Goal: Information Seeking & Learning: Learn about a topic

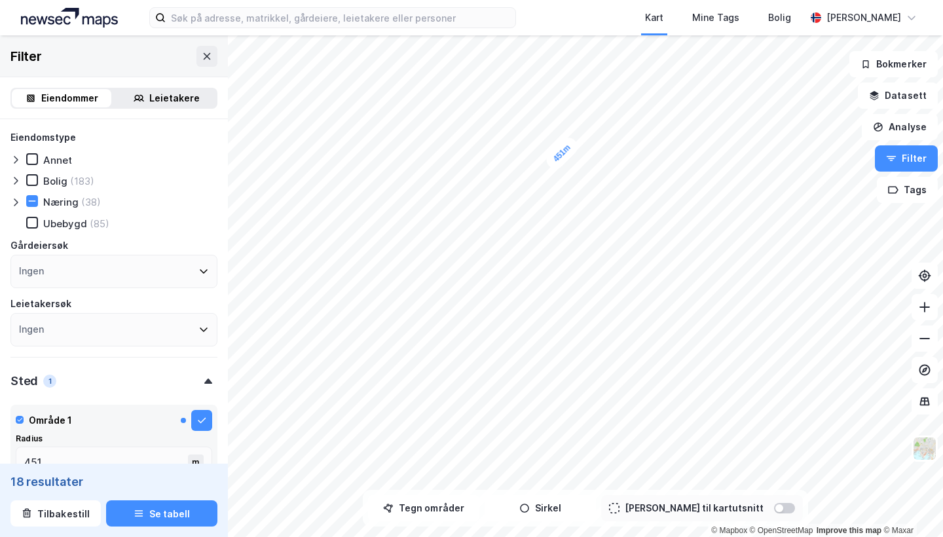
scroll to position [278, 0]
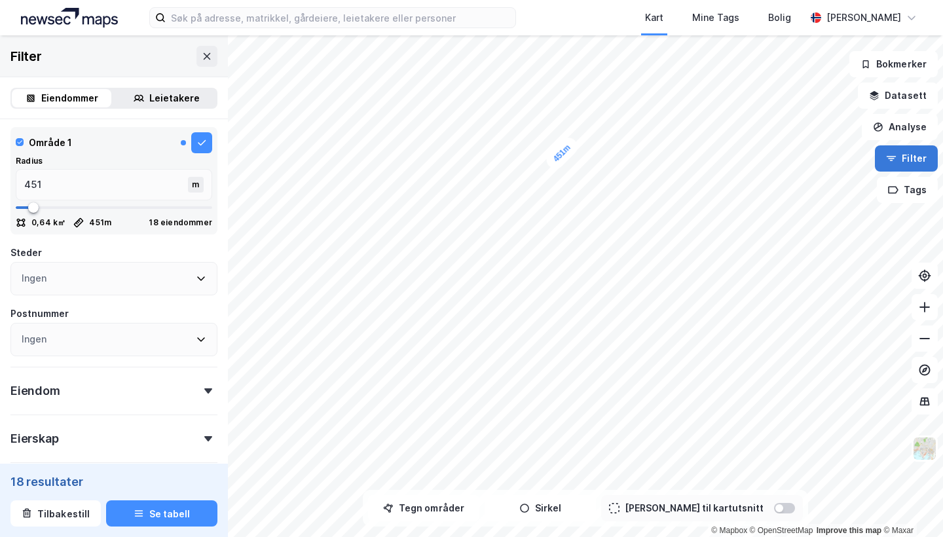
click at [904, 163] on button "Filter" at bounding box center [906, 158] width 63 height 26
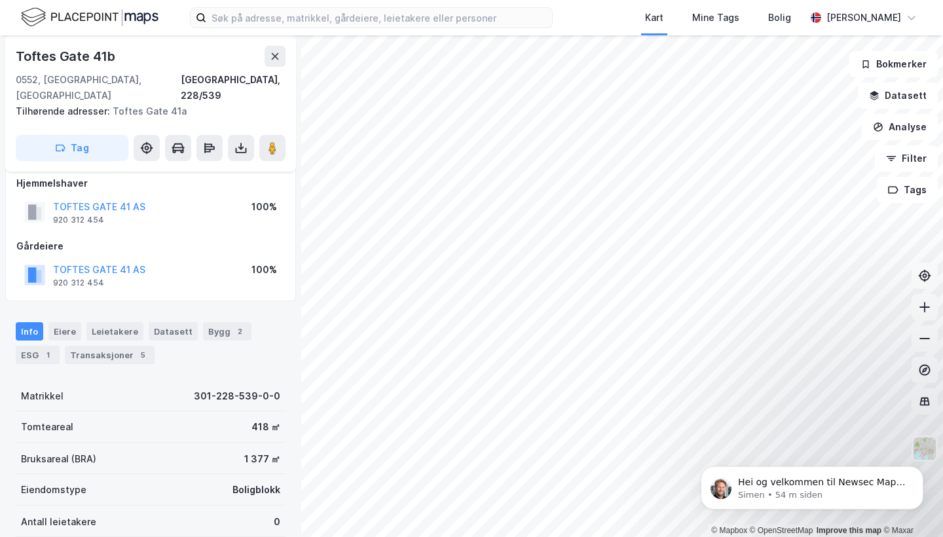
scroll to position [14, 0]
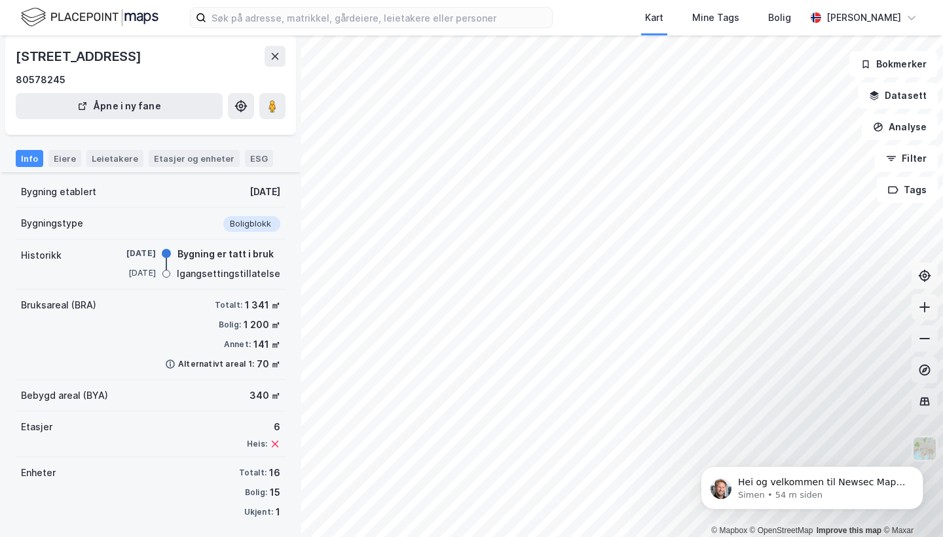
scroll to position [59, 0]
click at [181, 163] on div "Etasjer og enheter" at bounding box center [194, 159] width 81 height 12
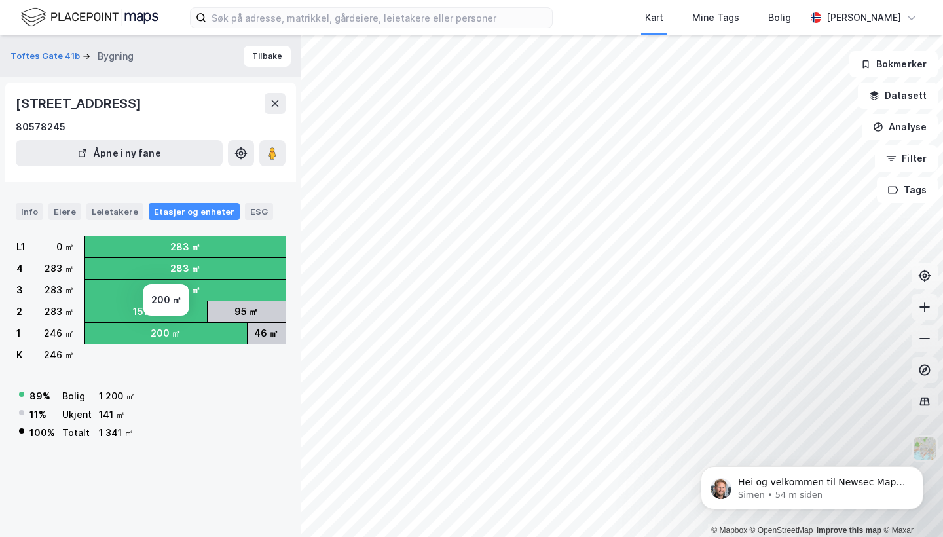
click at [145, 334] on div "200 ㎡" at bounding box center [166, 333] width 162 height 21
click at [68, 205] on div "Eiere" at bounding box center [64, 211] width 33 height 17
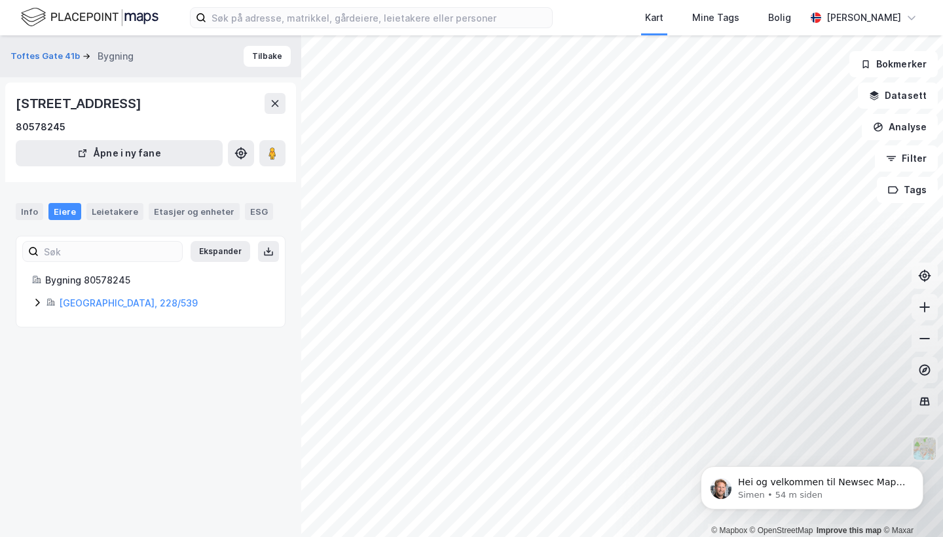
click at [40, 301] on icon at bounding box center [37, 302] width 10 height 10
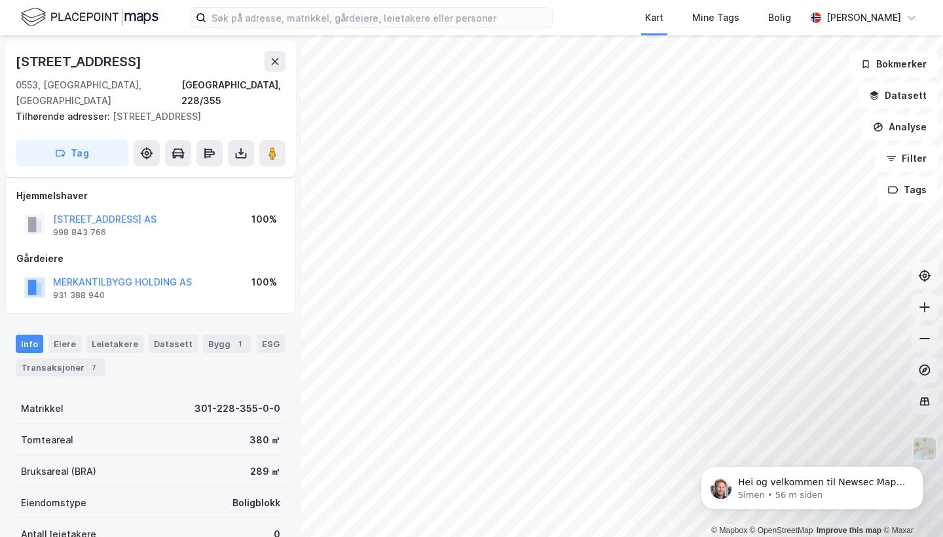
scroll to position [59, 0]
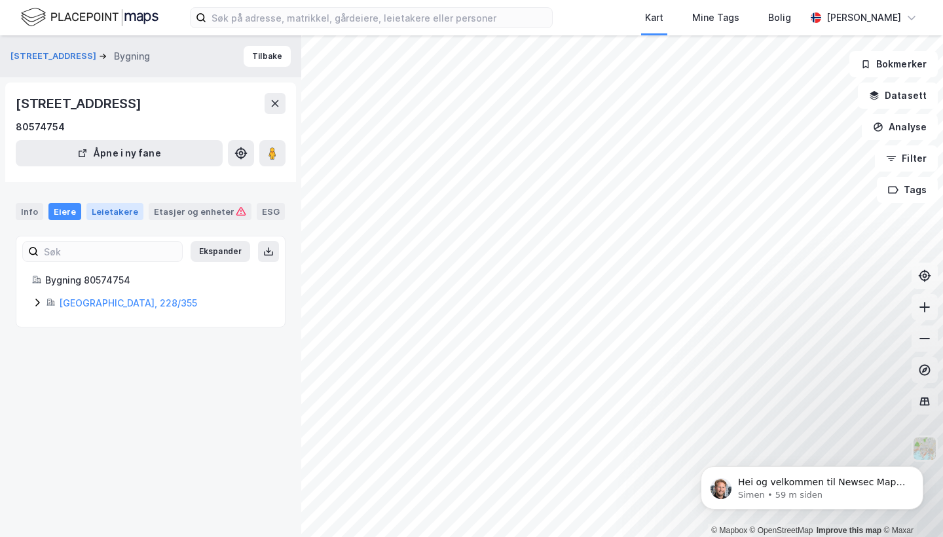
click at [107, 208] on div "Leietakere" at bounding box center [114, 211] width 57 height 17
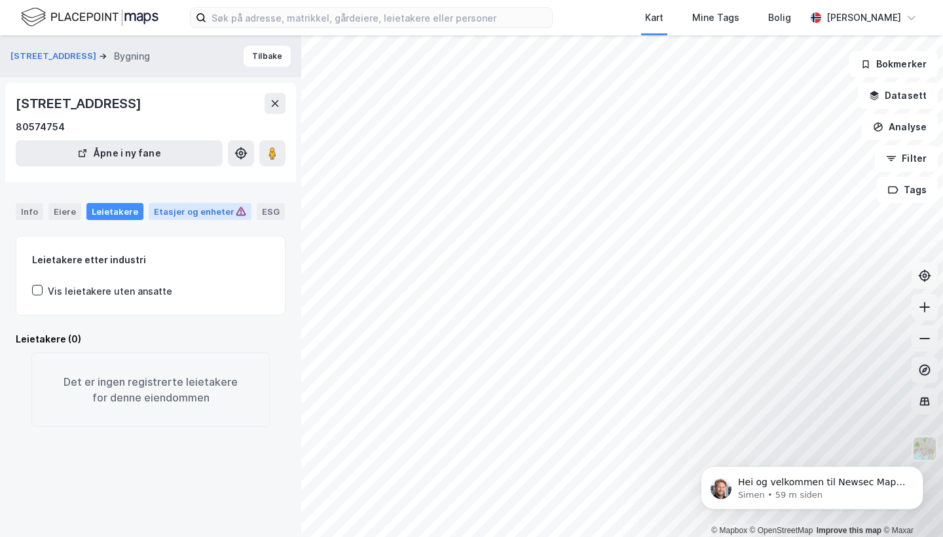
click at [179, 206] on div "Etasjer og enheter" at bounding box center [200, 212] width 92 height 12
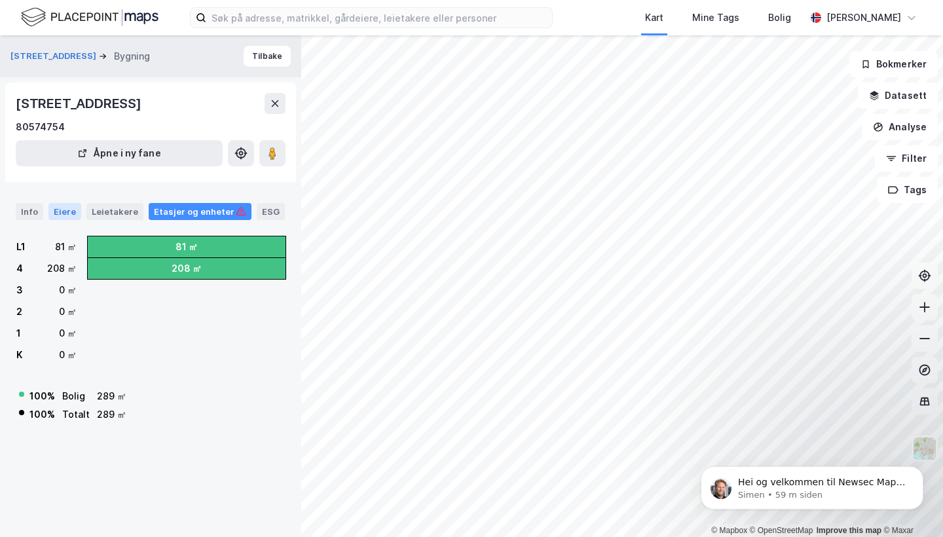
click at [61, 204] on div "Eiere" at bounding box center [64, 211] width 33 height 17
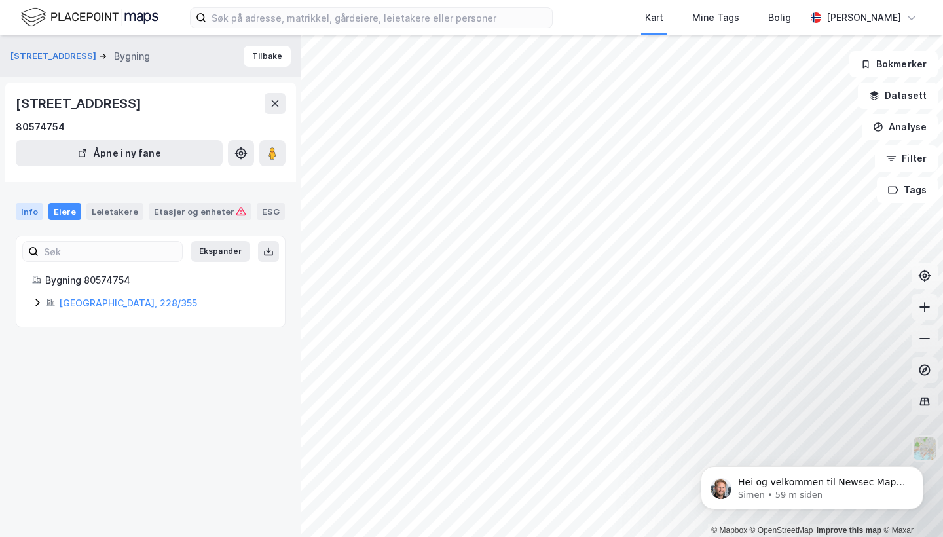
click at [37, 206] on div "Info" at bounding box center [30, 211] width 28 height 17
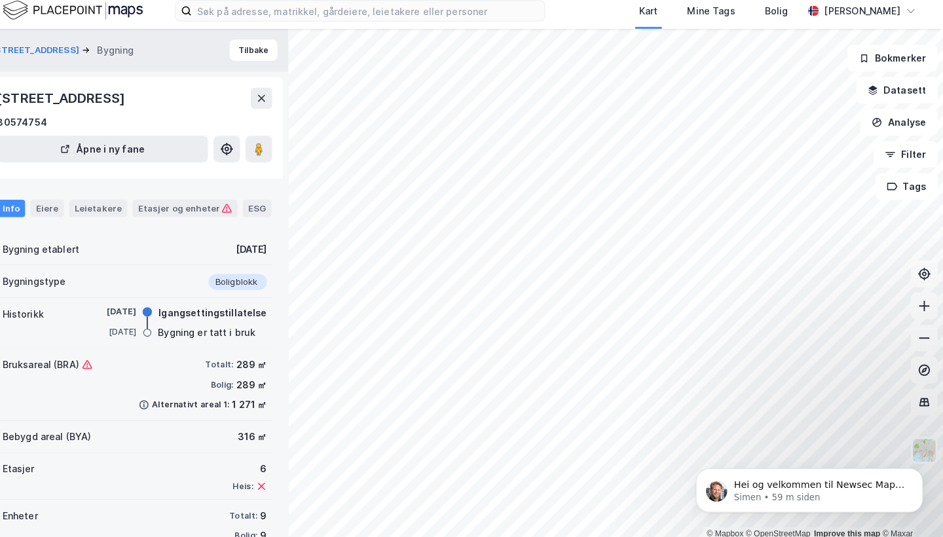
scroll to position [1, 0]
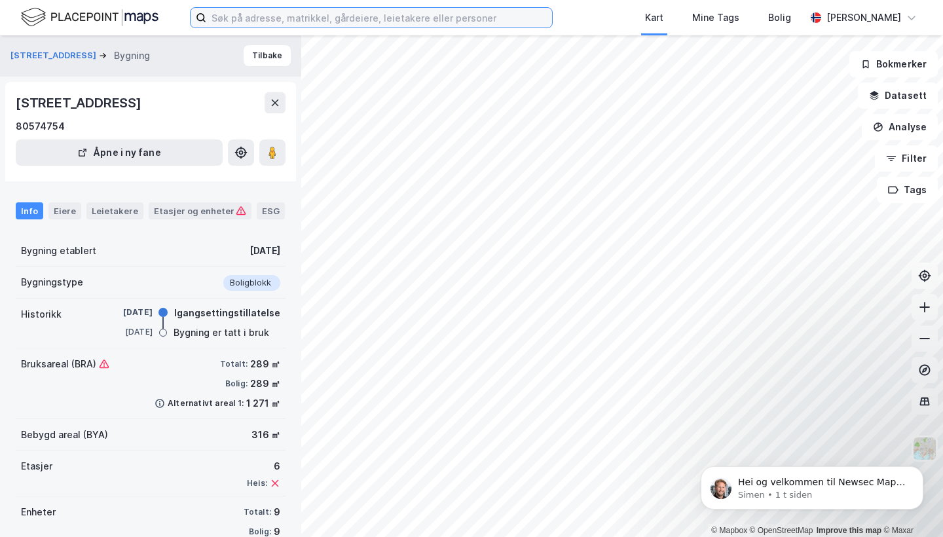
click at [349, 21] on input at bounding box center [379, 18] width 346 height 20
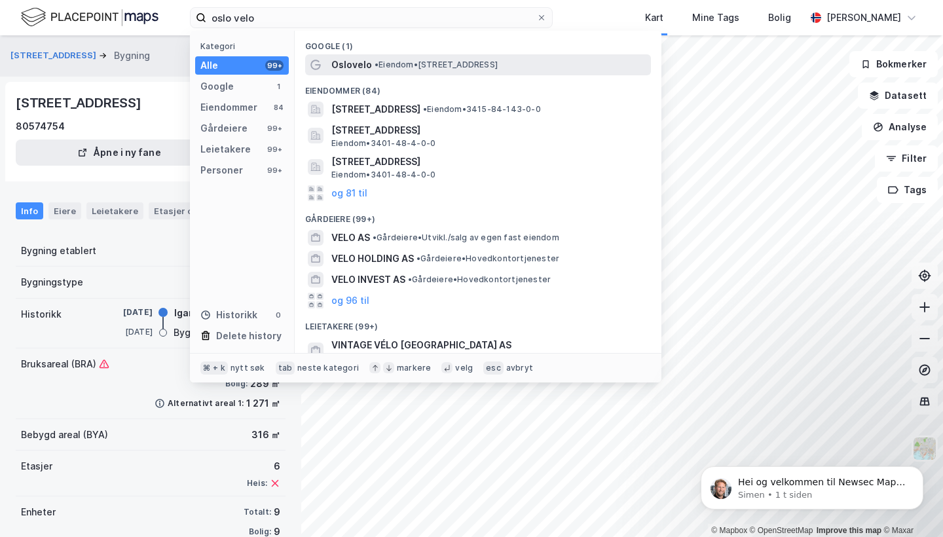
click at [369, 65] on span "Oslovelo" at bounding box center [351, 65] width 41 height 16
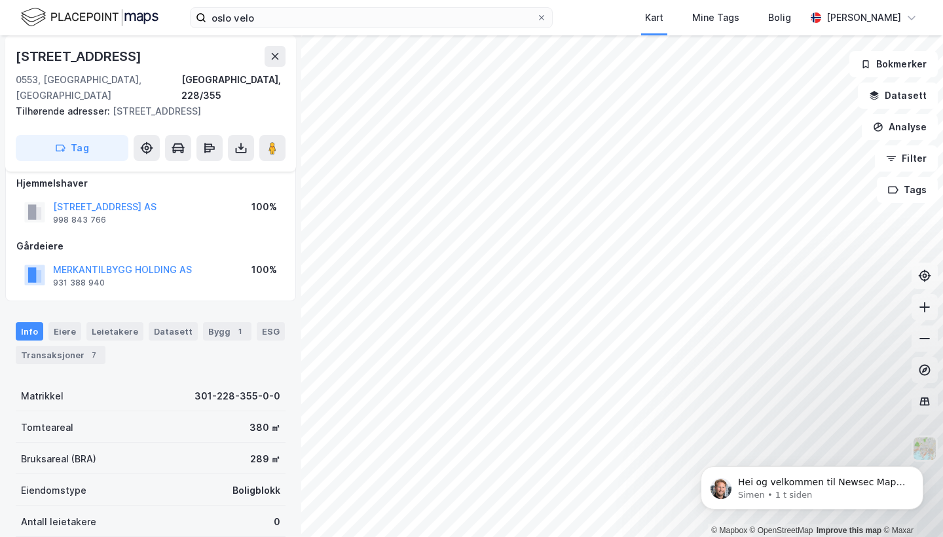
scroll to position [15, 0]
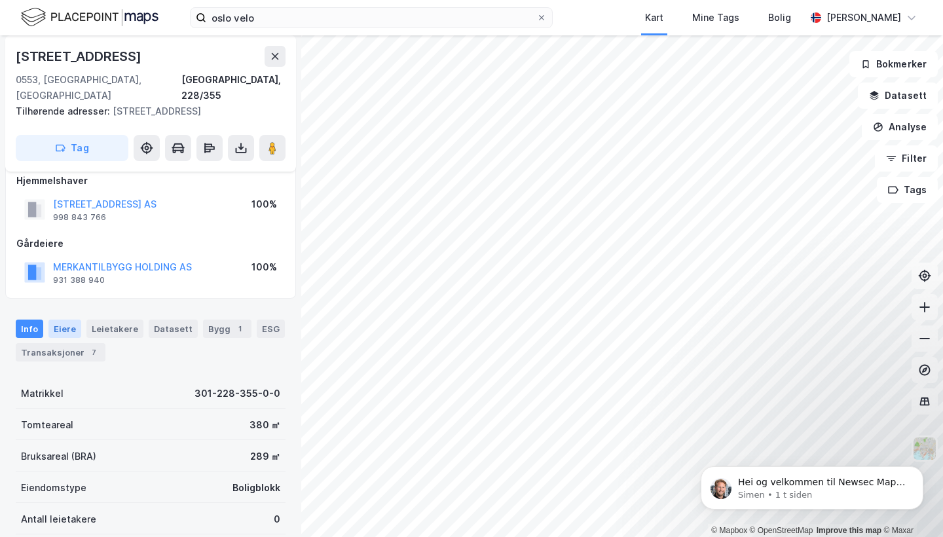
click at [70, 320] on div "Eiere" at bounding box center [64, 329] width 33 height 18
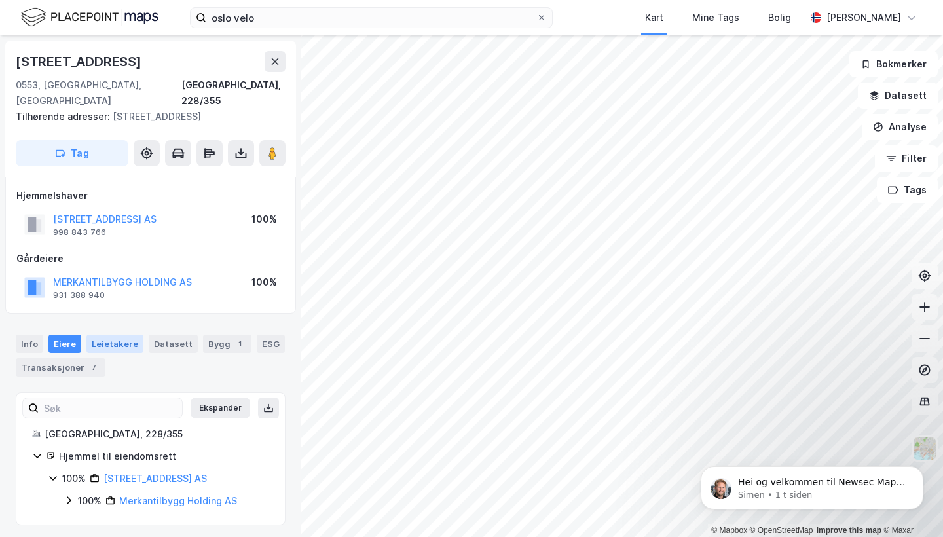
click at [108, 335] on div "Leietakere" at bounding box center [114, 344] width 57 height 18
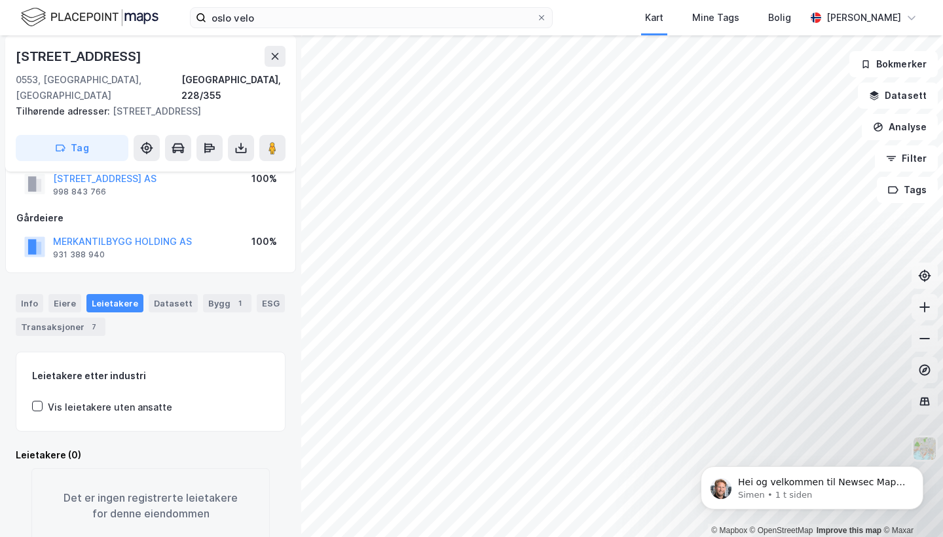
scroll to position [40, 0]
click at [175, 295] on div "Datasett" at bounding box center [173, 304] width 49 height 18
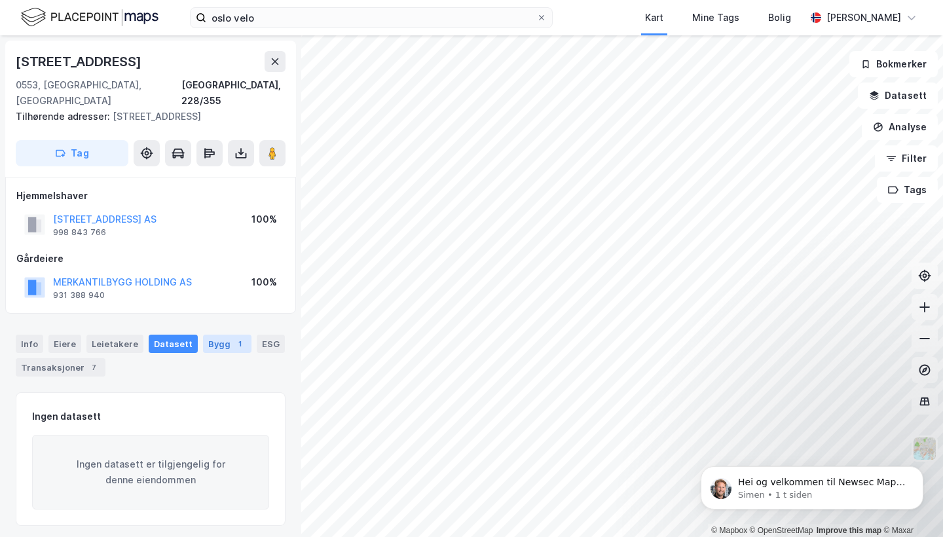
click at [221, 335] on div "Bygg 1" at bounding box center [227, 344] width 48 height 18
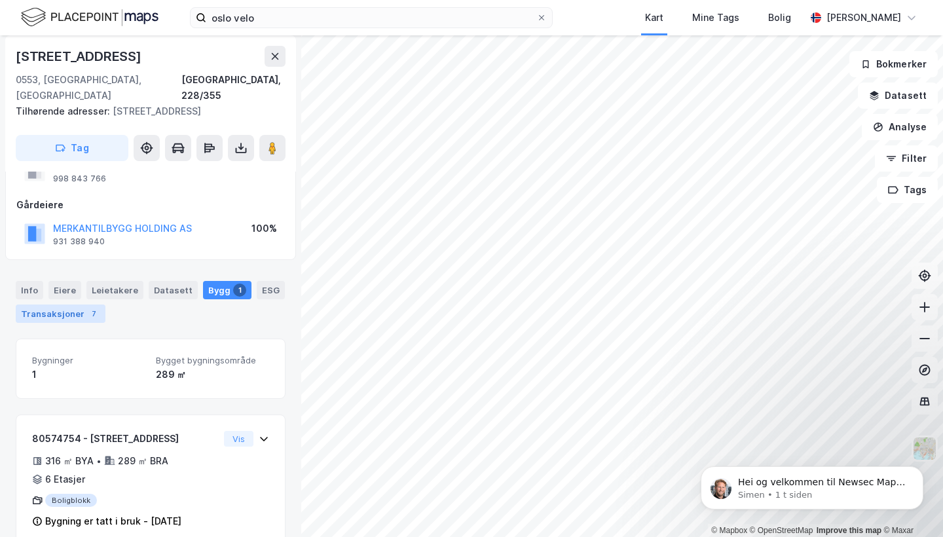
click at [79, 305] on div "Transaksjoner 7" at bounding box center [61, 314] width 90 height 18
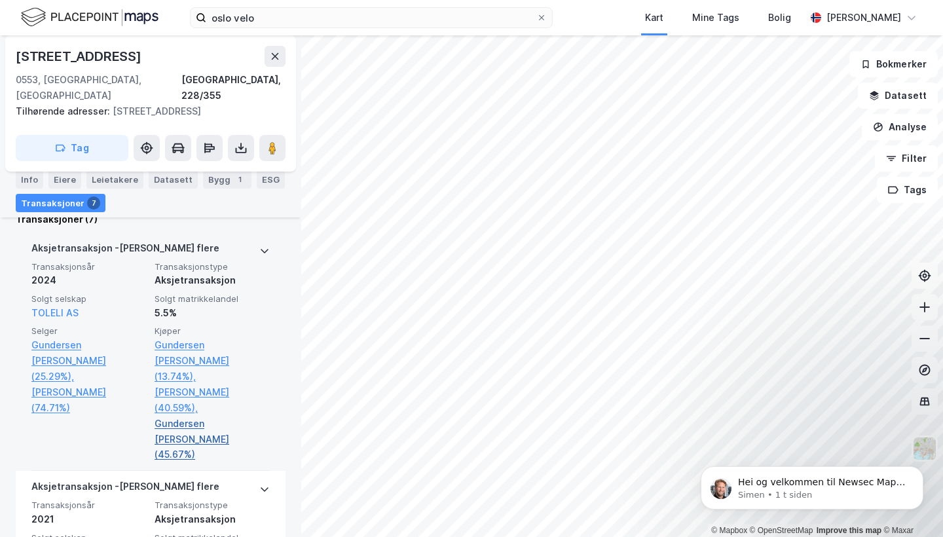
scroll to position [384, 0]
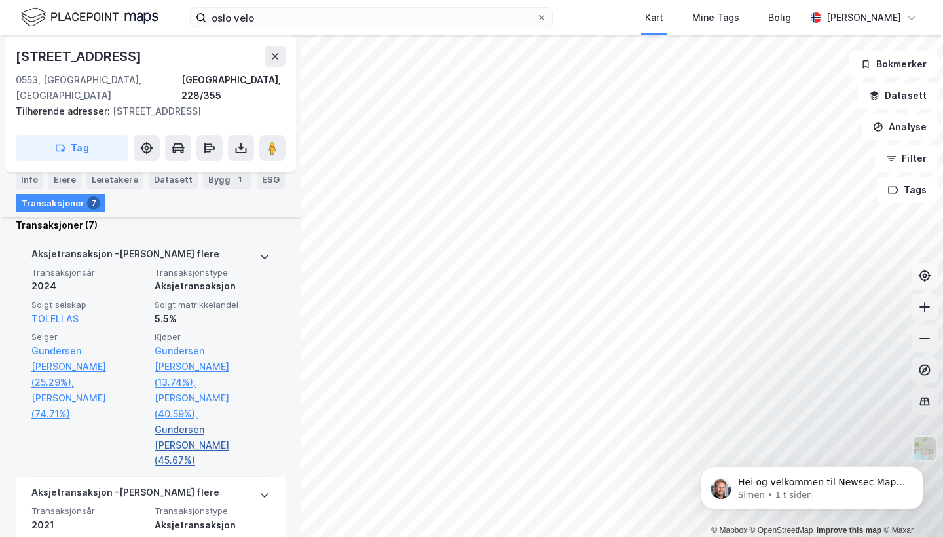
click at [183, 422] on link "Gundersen [PERSON_NAME] (45.67%)" at bounding box center [212, 445] width 115 height 47
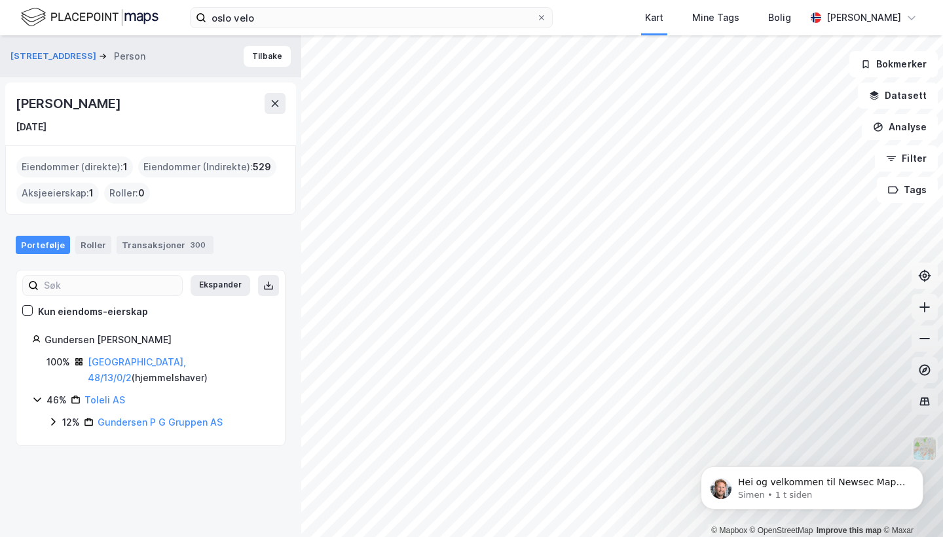
drag, startPoint x: 172, startPoint y: 106, endPoint x: 8, endPoint y: 105, distance: 163.7
click at [8, 105] on div "[PERSON_NAME] [DATE]" at bounding box center [150, 114] width 291 height 63
copy div "[PERSON_NAME]"
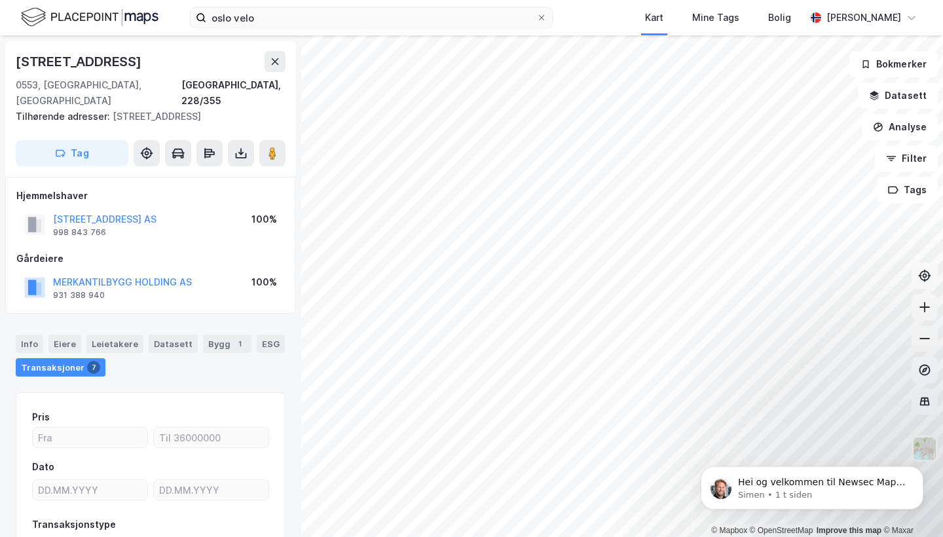
scroll to position [1, 0]
click at [272, 61] on icon at bounding box center [275, 60] width 10 height 10
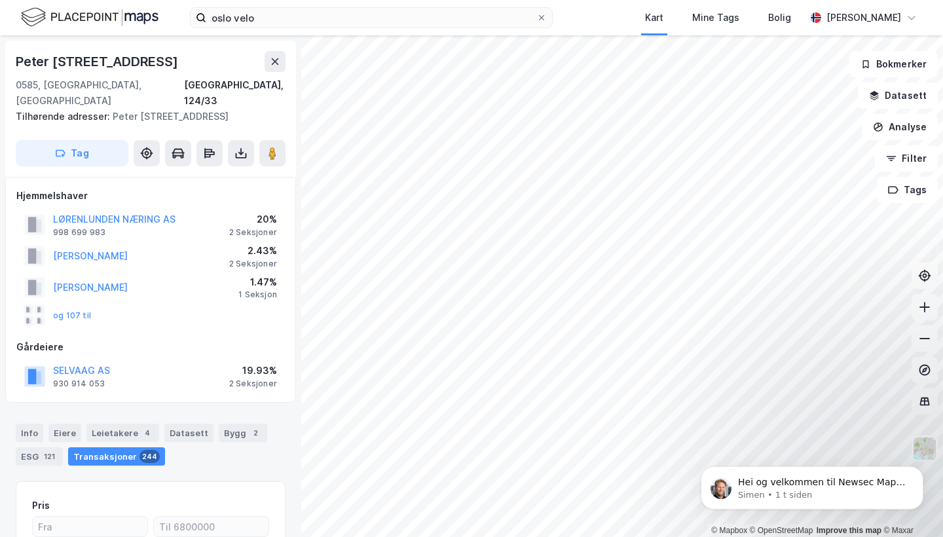
scroll to position [1, 0]
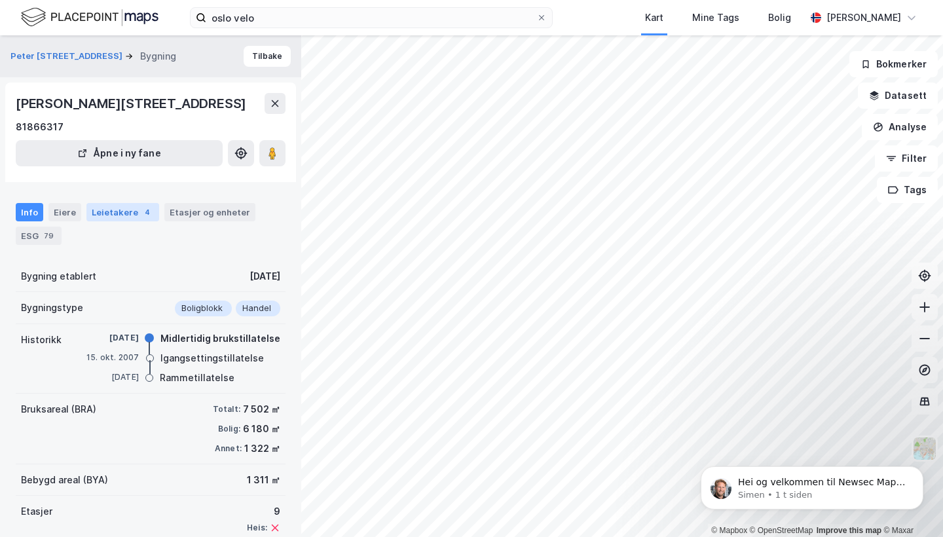
click at [141, 215] on div "4" at bounding box center [147, 212] width 13 height 13
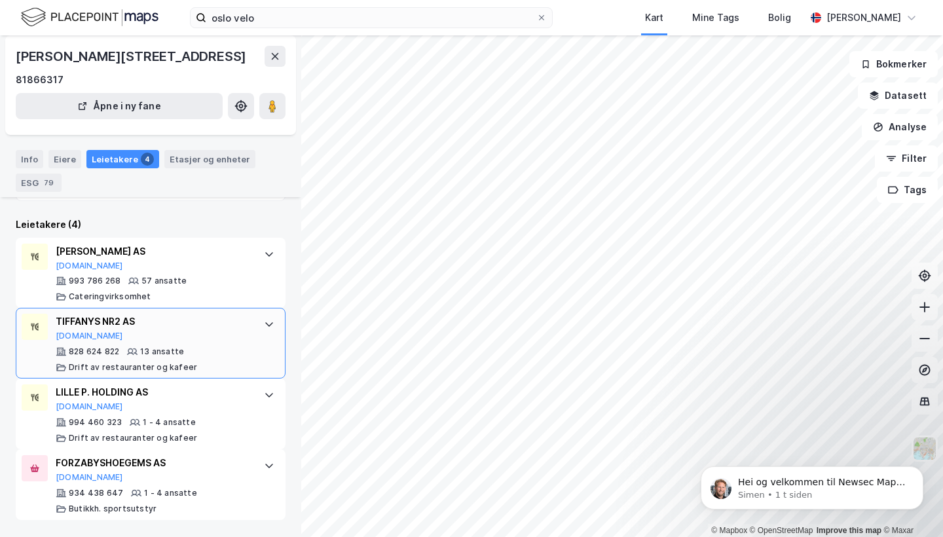
click at [162, 316] on div "TIFFANYS NR2 AS" at bounding box center [153, 322] width 195 height 16
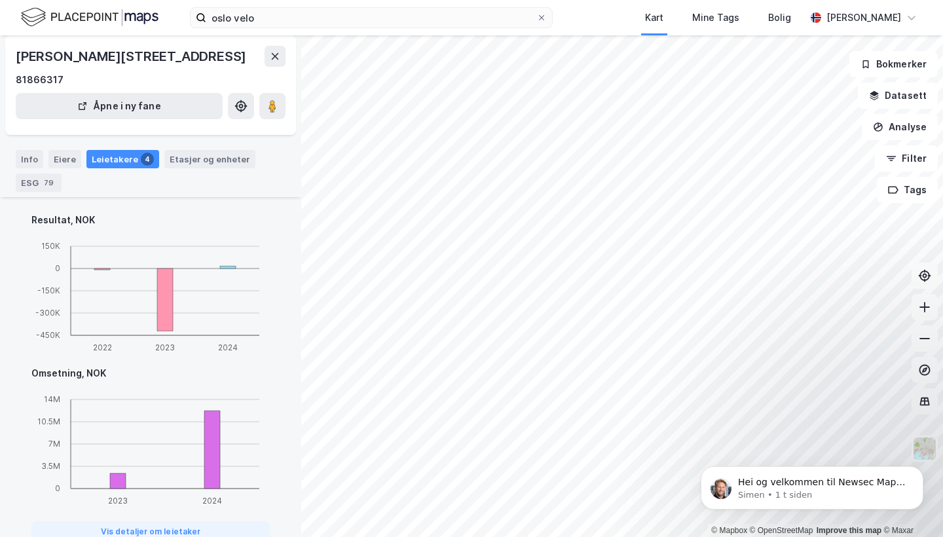
scroll to position [701, 0]
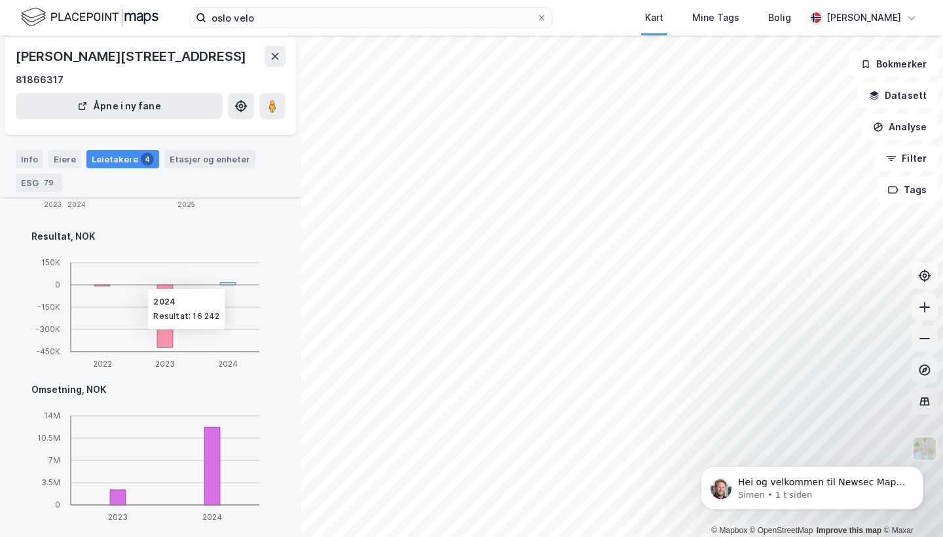
click at [225, 279] on icon "2022 2023 2024 -450K -300K -150K 0 150K" at bounding box center [150, 311] width 238 height 122
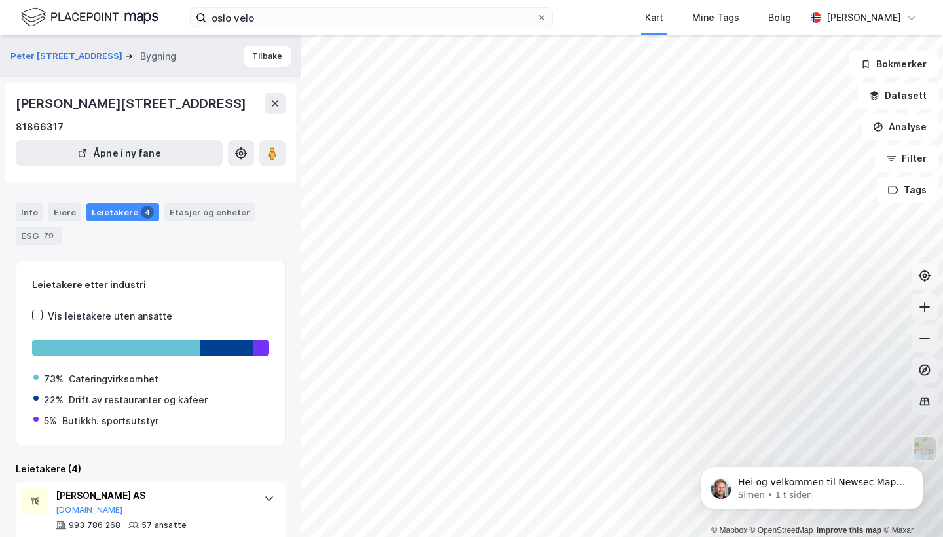
scroll to position [0, 0]
click at [60, 213] on div "Eiere" at bounding box center [64, 212] width 33 height 18
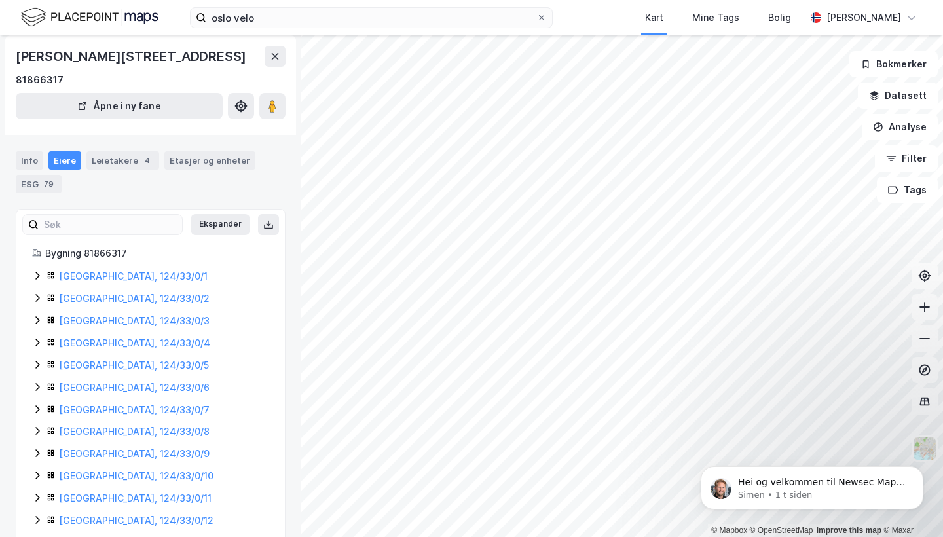
scroll to position [54, 0]
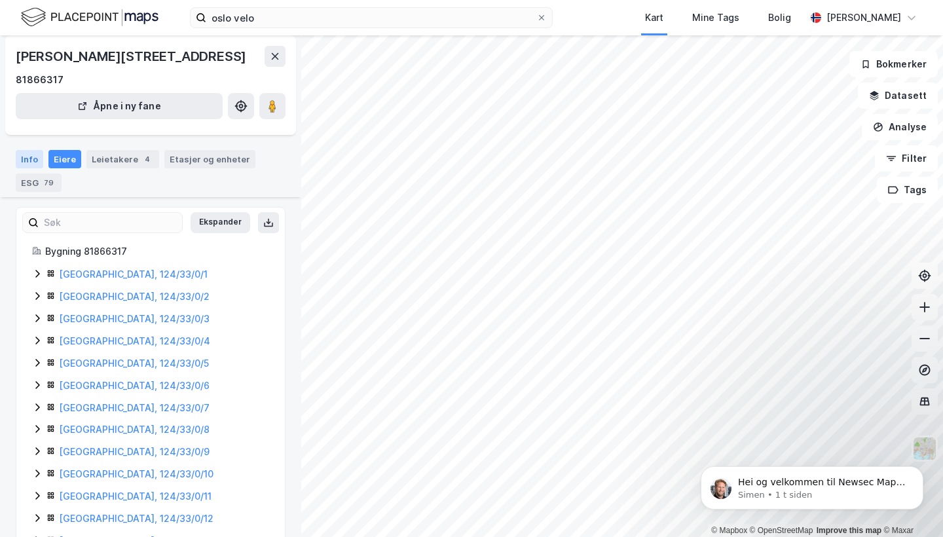
click at [28, 158] on div "Info" at bounding box center [30, 159] width 28 height 18
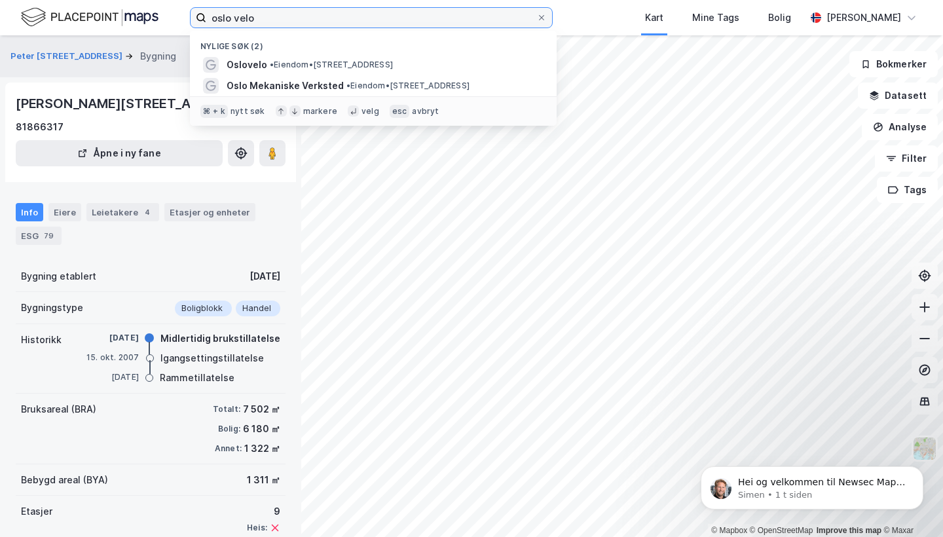
click at [286, 13] on input "oslo velo" at bounding box center [371, 18] width 330 height 20
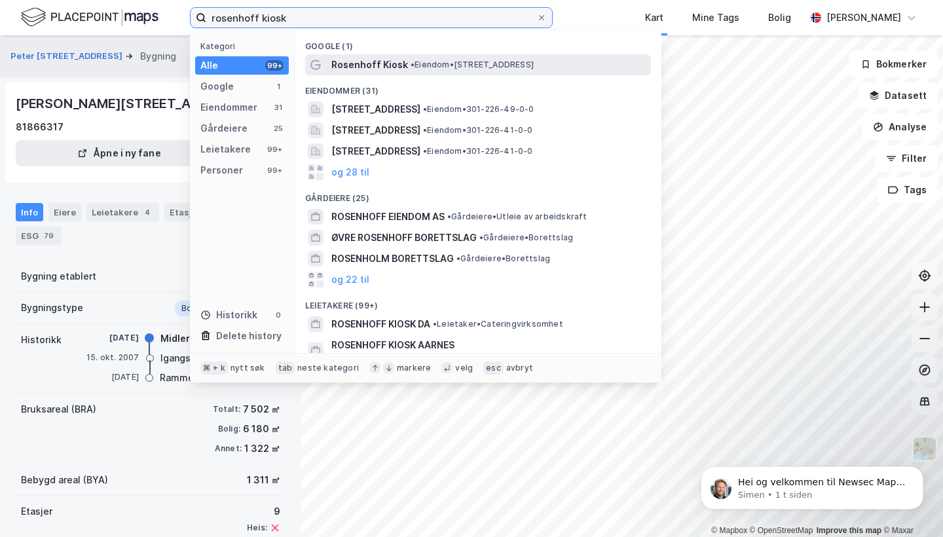
type input "rosenhoff kiosk"
click at [360, 60] on span "Rosenhoff Kiosk" at bounding box center [369, 65] width 77 height 16
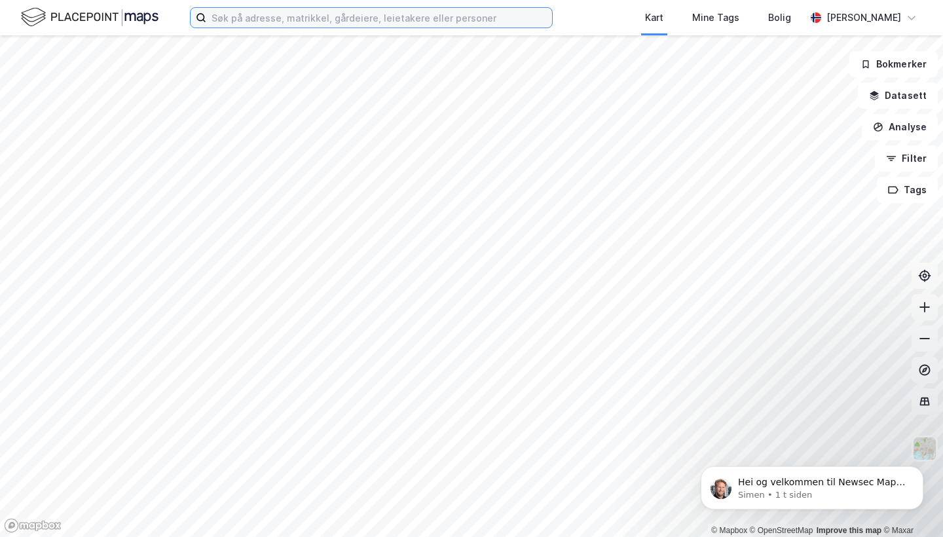
click at [352, 22] on input at bounding box center [379, 18] width 346 height 20
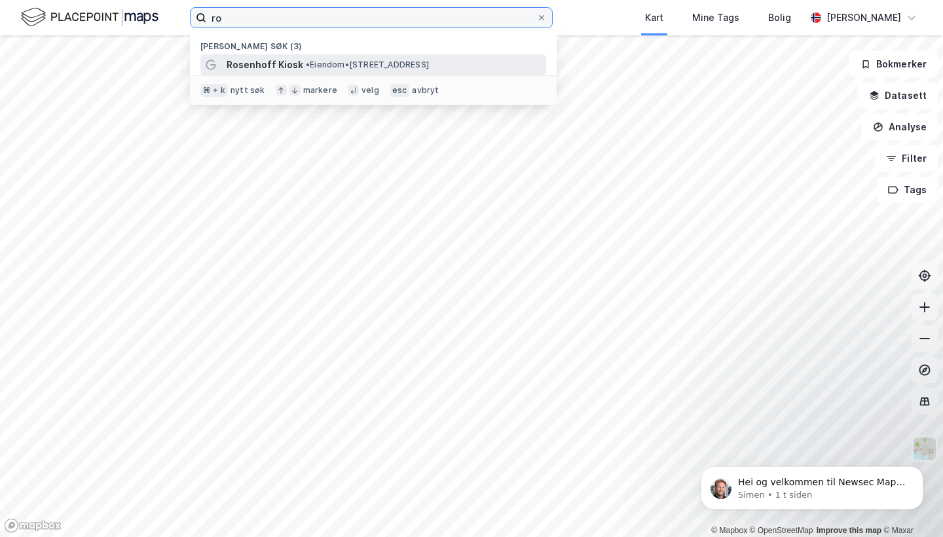
type input "ro"
click at [327, 60] on span "• Eiendom • Rosenhoffgata 2A, 0569 Oslo" at bounding box center [367, 65] width 123 height 10
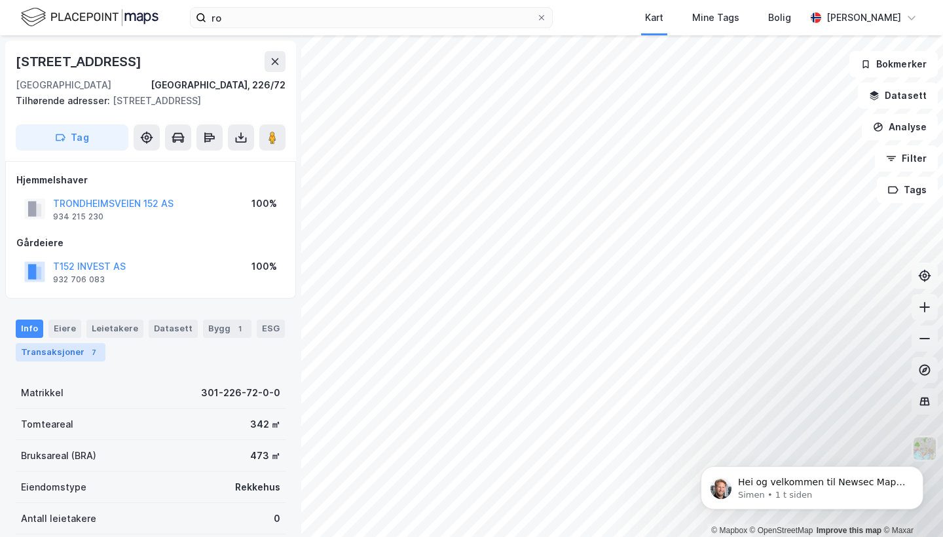
click at [81, 343] on div "Transaksjoner 7" at bounding box center [61, 352] width 90 height 18
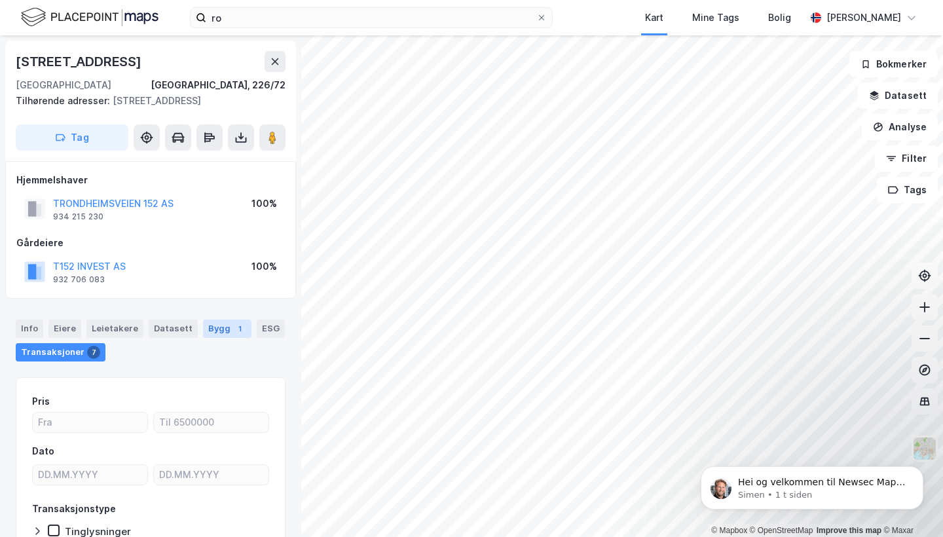
click at [211, 331] on div "Bygg 1" at bounding box center [227, 329] width 48 height 18
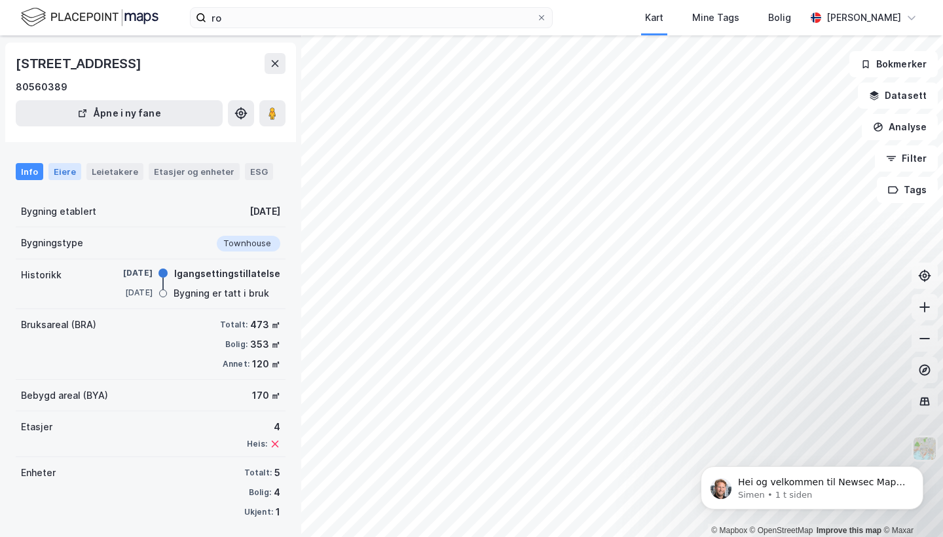
click at [65, 175] on div "Eiere" at bounding box center [64, 171] width 33 height 17
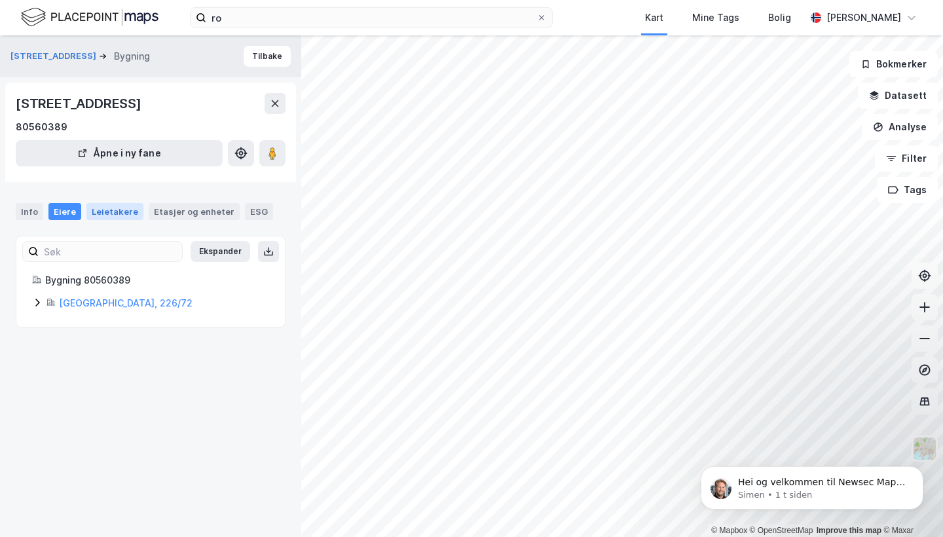
click at [99, 217] on div "Leietakere" at bounding box center [114, 211] width 57 height 17
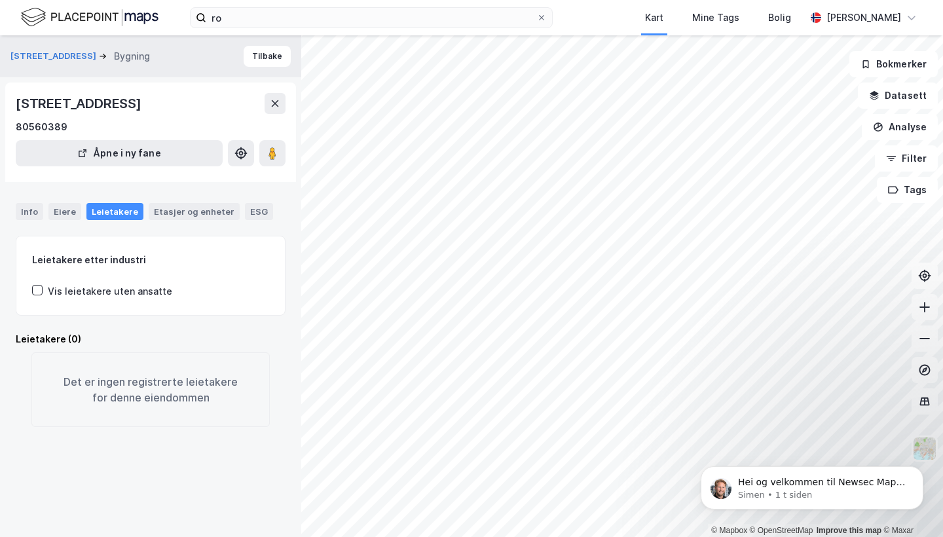
click at [81, 208] on div "Info Eiere Leietakere Etasjer og enheter ESG" at bounding box center [151, 211] width 270 height 17
click at [68, 210] on div "Eiere" at bounding box center [64, 211] width 33 height 17
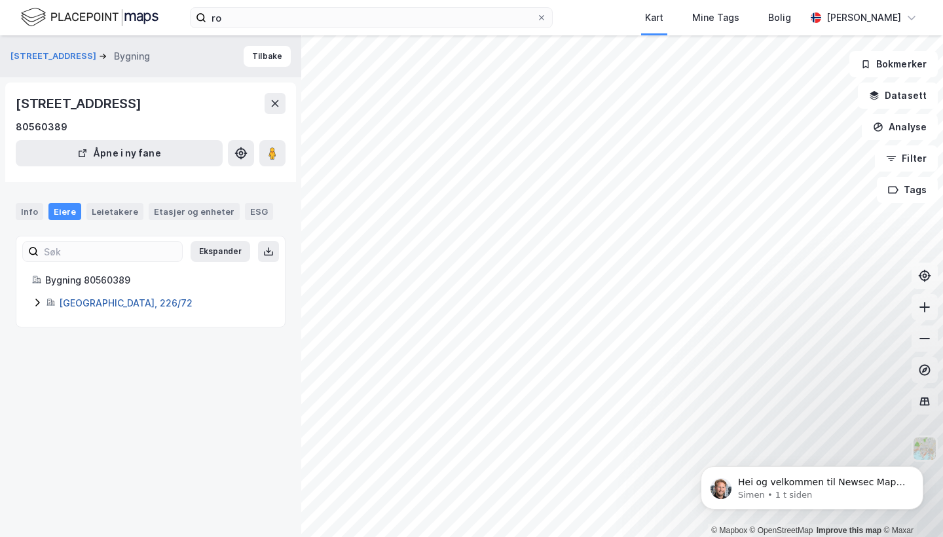
click at [95, 301] on link "Oslo, 226/72" at bounding box center [126, 302] width 134 height 11
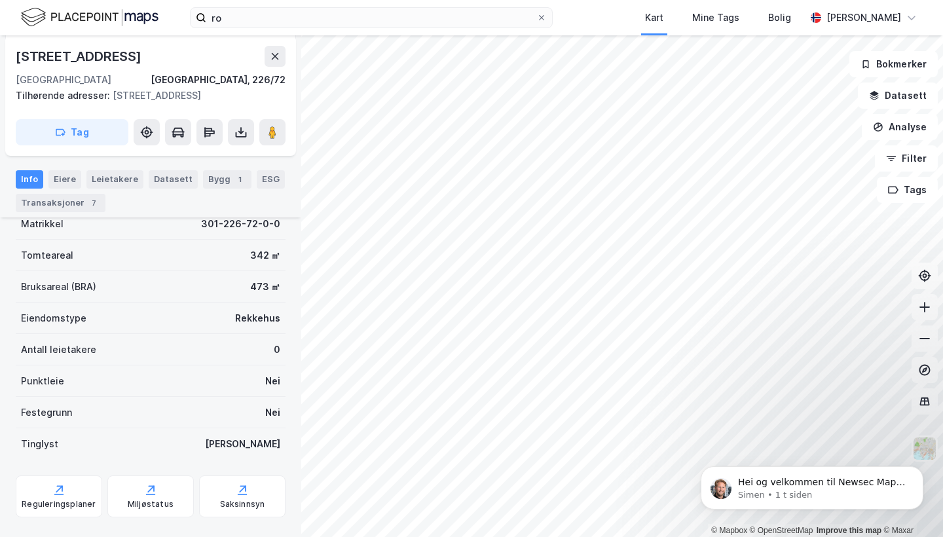
scroll to position [160, 0]
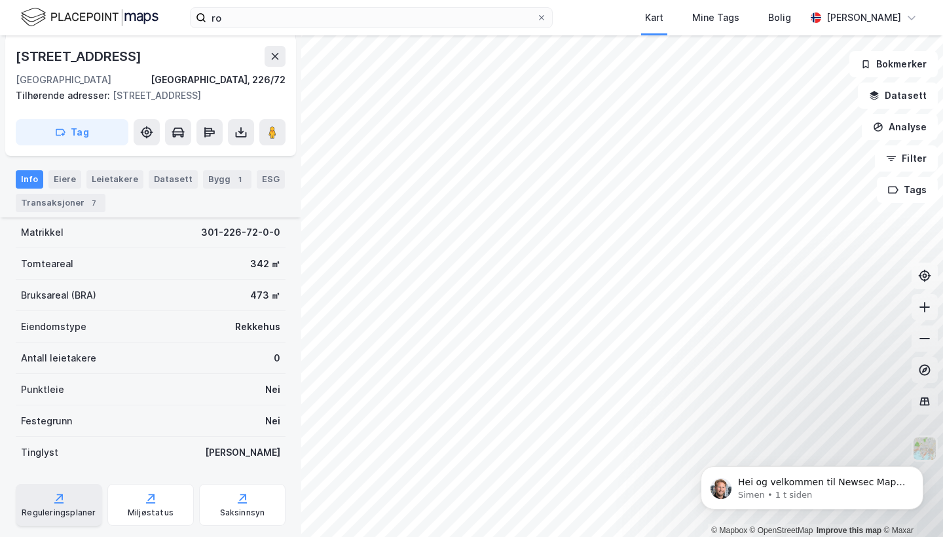
click at [73, 508] on div "Reguleringsplaner" at bounding box center [59, 513] width 74 height 10
